Goal: Task Accomplishment & Management: Use online tool/utility

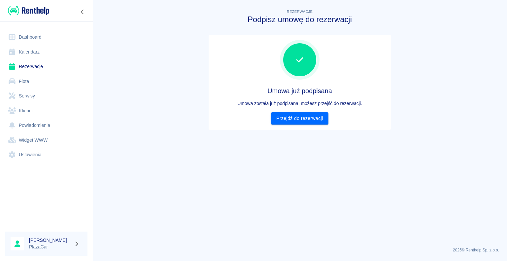
click at [32, 39] on link "Dashboard" at bounding box center [46, 37] width 82 height 15
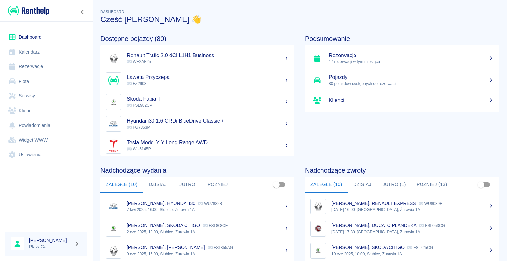
click at [367, 182] on button "Dzisiaj" at bounding box center [363, 185] width 30 height 16
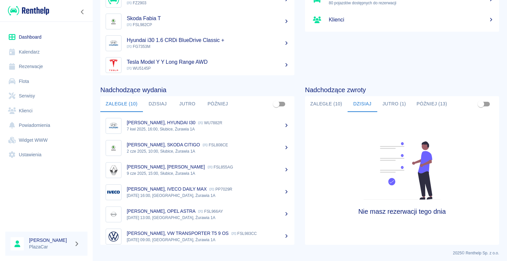
scroll to position [83, 0]
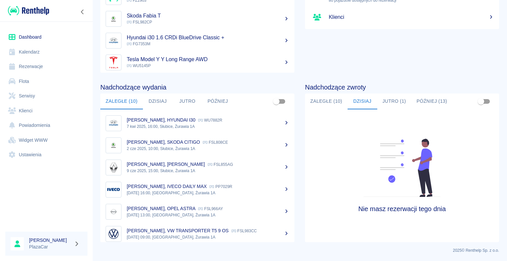
click at [377, 102] on button "Jutro (1)" at bounding box center [394, 101] width 34 height 16
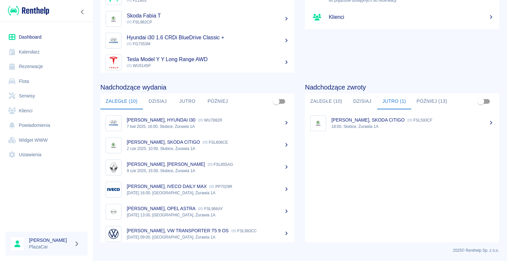
click at [410, 129] on link "[PERSON_NAME], SKODA CITIGO FSL593CF 18:00, Słubice, Żurawia 1A" at bounding box center [402, 123] width 194 height 22
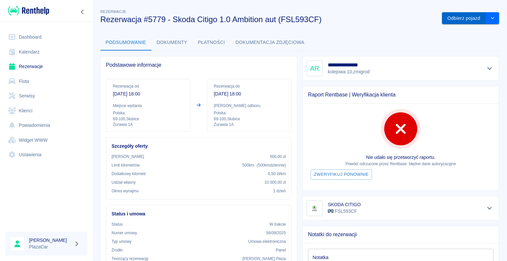
click at [464, 13] on button "Odbierz pojazd" at bounding box center [464, 18] width 44 height 12
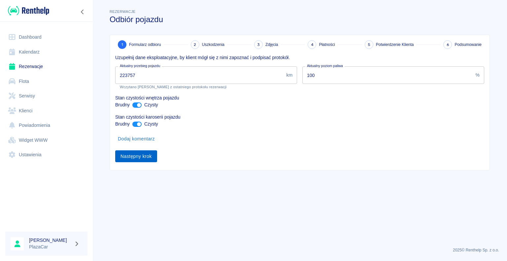
click at [139, 151] on button "Następny krok" at bounding box center [136, 156] width 42 height 12
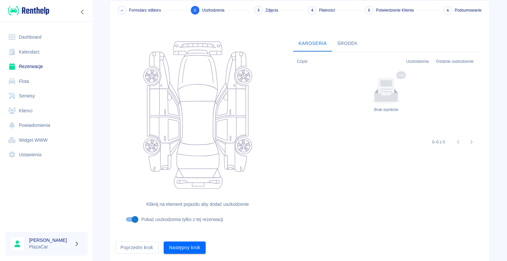
scroll to position [54, 0]
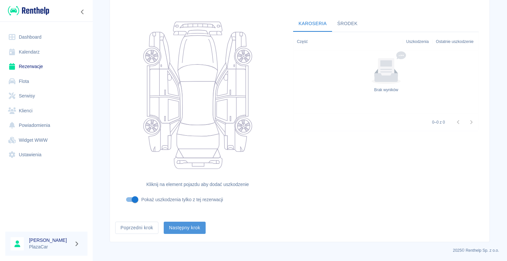
click at [196, 230] on button "Następny krok" at bounding box center [185, 228] width 42 height 12
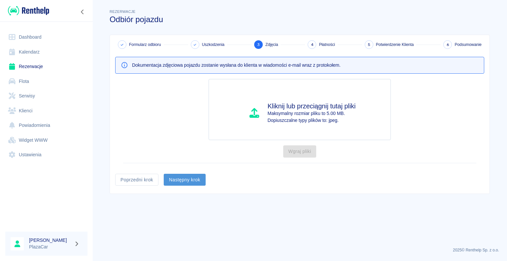
click at [190, 180] on button "Następny krok" at bounding box center [185, 180] width 42 height 12
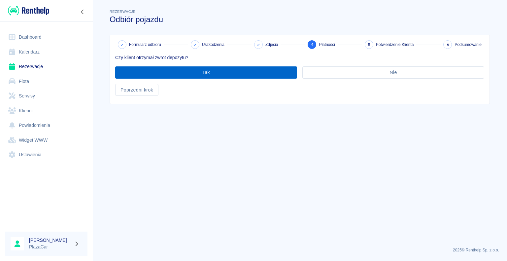
click at [238, 74] on button "Tak" at bounding box center [206, 72] width 182 height 12
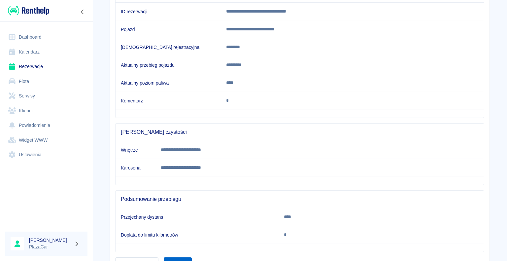
scroll to position [116, 0]
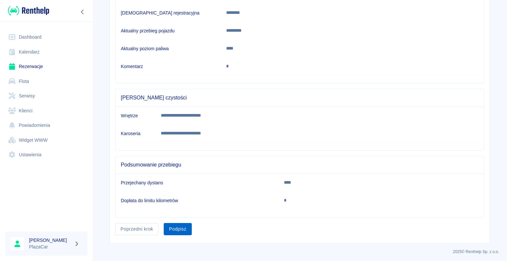
click at [169, 228] on button "Podpisz" at bounding box center [178, 229] width 28 height 12
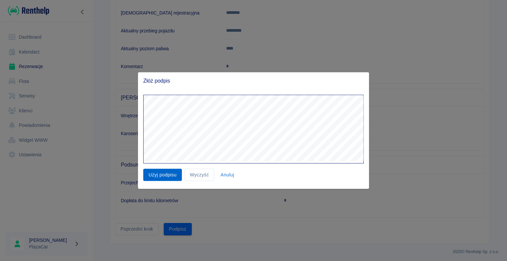
click at [167, 175] on button "Użyj podpisu" at bounding box center [162, 175] width 39 height 12
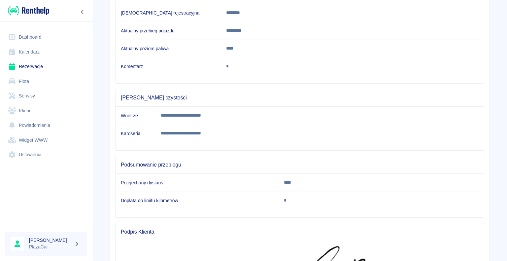
scroll to position [241, 0]
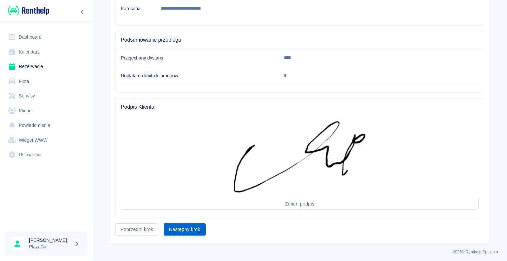
click at [198, 229] on button "Następny krok" at bounding box center [185, 229] width 42 height 12
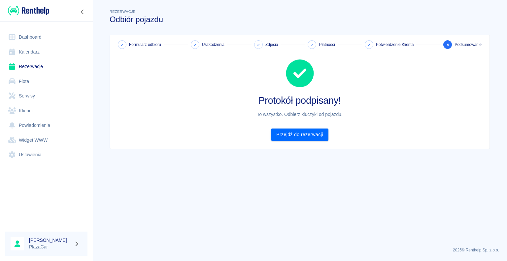
scroll to position [0, 0]
click at [314, 135] on link "Przejdź do rezerwacji" at bounding box center [299, 134] width 57 height 12
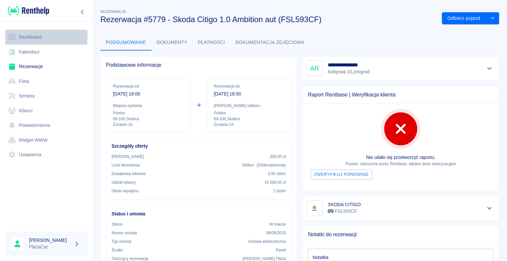
click at [18, 36] on link "Dashboard" at bounding box center [46, 37] width 82 height 15
